Goal: Information Seeking & Learning: Learn about a topic

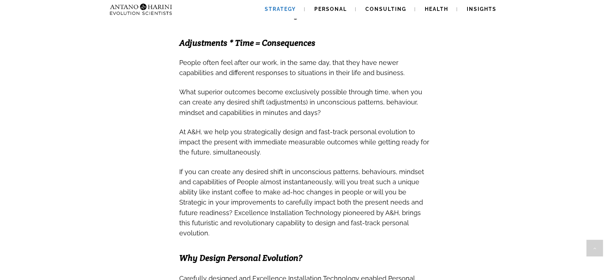
click at [367, 93] on span "What superior outcomes become exclusively possible through time, when you can c…" at bounding box center [300, 100] width 243 height 33
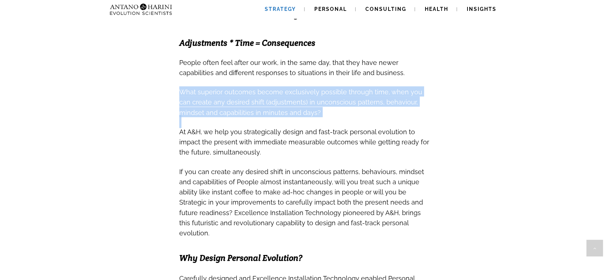
click at [367, 93] on span "What superior outcomes become exclusively possible through time, when you can c…" at bounding box center [300, 100] width 243 height 33
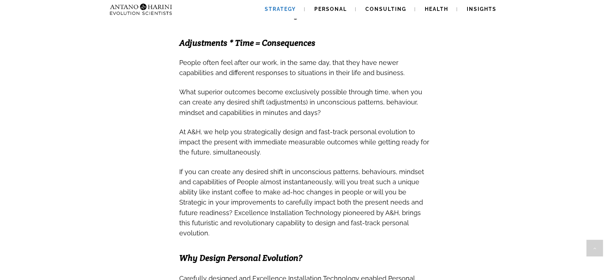
click at [362, 132] on span "At A&H, we help you strategically design and fast-track personal evolution to i…" at bounding box center [304, 142] width 250 height 28
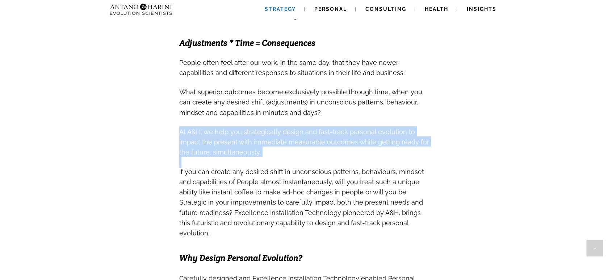
click at [362, 132] on span "At A&H, we help you strategically design and fast-track personal evolution to i…" at bounding box center [304, 142] width 250 height 28
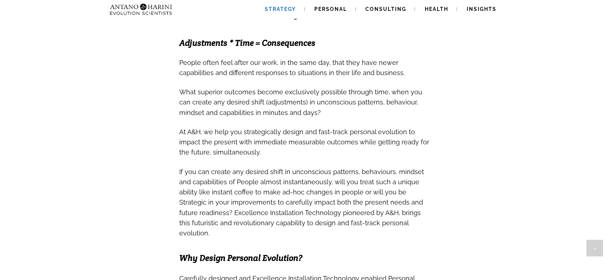
click at [359, 168] on span "If you can create any desired shift in unconscious patterns, behaviours, mindse…" at bounding box center [301, 202] width 245 height 69
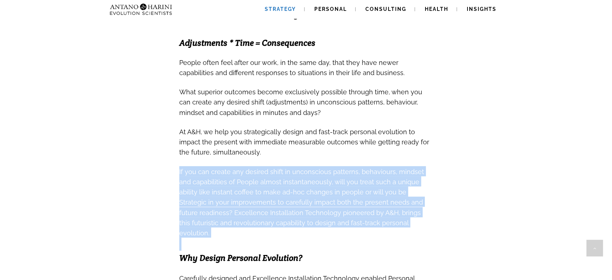
click at [359, 168] on span "If you can create any desired shift in unconscious patterns, behaviours, mindse…" at bounding box center [301, 202] width 245 height 69
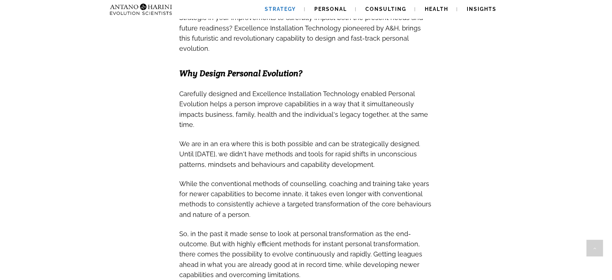
scroll to position [430, 0]
click at [365, 138] on span "We are in an era where this is both possible and can be strategically designed.…" at bounding box center [299, 153] width 241 height 33
click at [348, 181] on span "While the conventional methods of counselling, coaching and training take years…" at bounding box center [305, 200] width 252 height 38
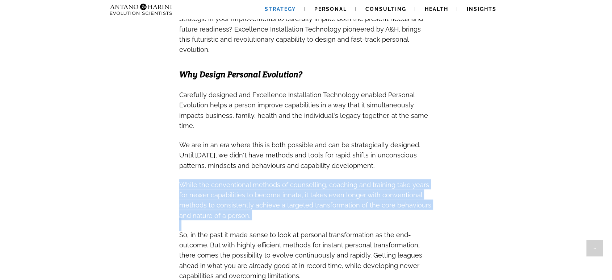
click at [348, 181] on span "While the conventional methods of counselling, coaching and training take years…" at bounding box center [305, 200] width 252 height 38
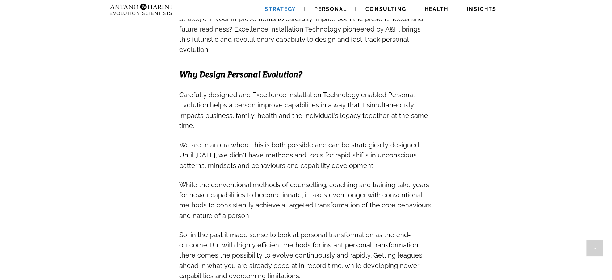
click at [355, 141] on span "We are in an era where this is both possible and can be strategically designed.…" at bounding box center [299, 155] width 241 height 28
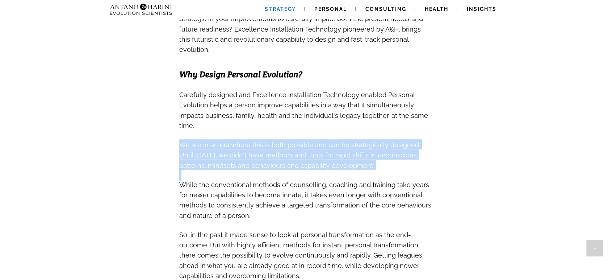
click at [355, 141] on span "We are in an era where this is both possible and can be strategically designed.…" at bounding box center [299, 155] width 241 height 28
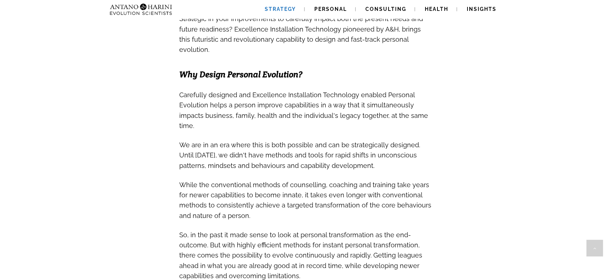
click at [353, 177] on span "While the conventional methods of counselling, coaching and training take years…" at bounding box center [305, 199] width 252 height 44
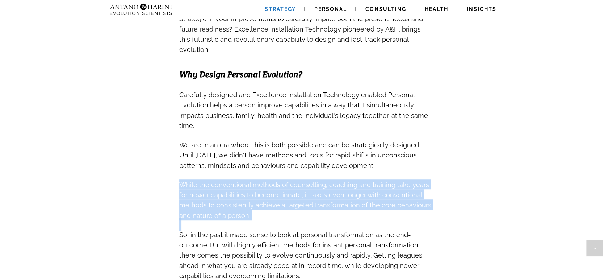
click at [353, 177] on span "While the conventional methods of counselling, coaching and training take years…" at bounding box center [305, 199] width 252 height 44
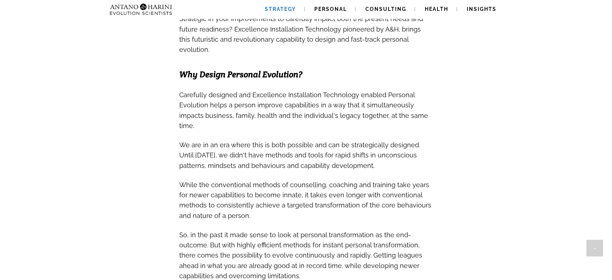
click at [365, 170] on h3 at bounding box center [306, 174] width 254 height 9
